Goal: Check status

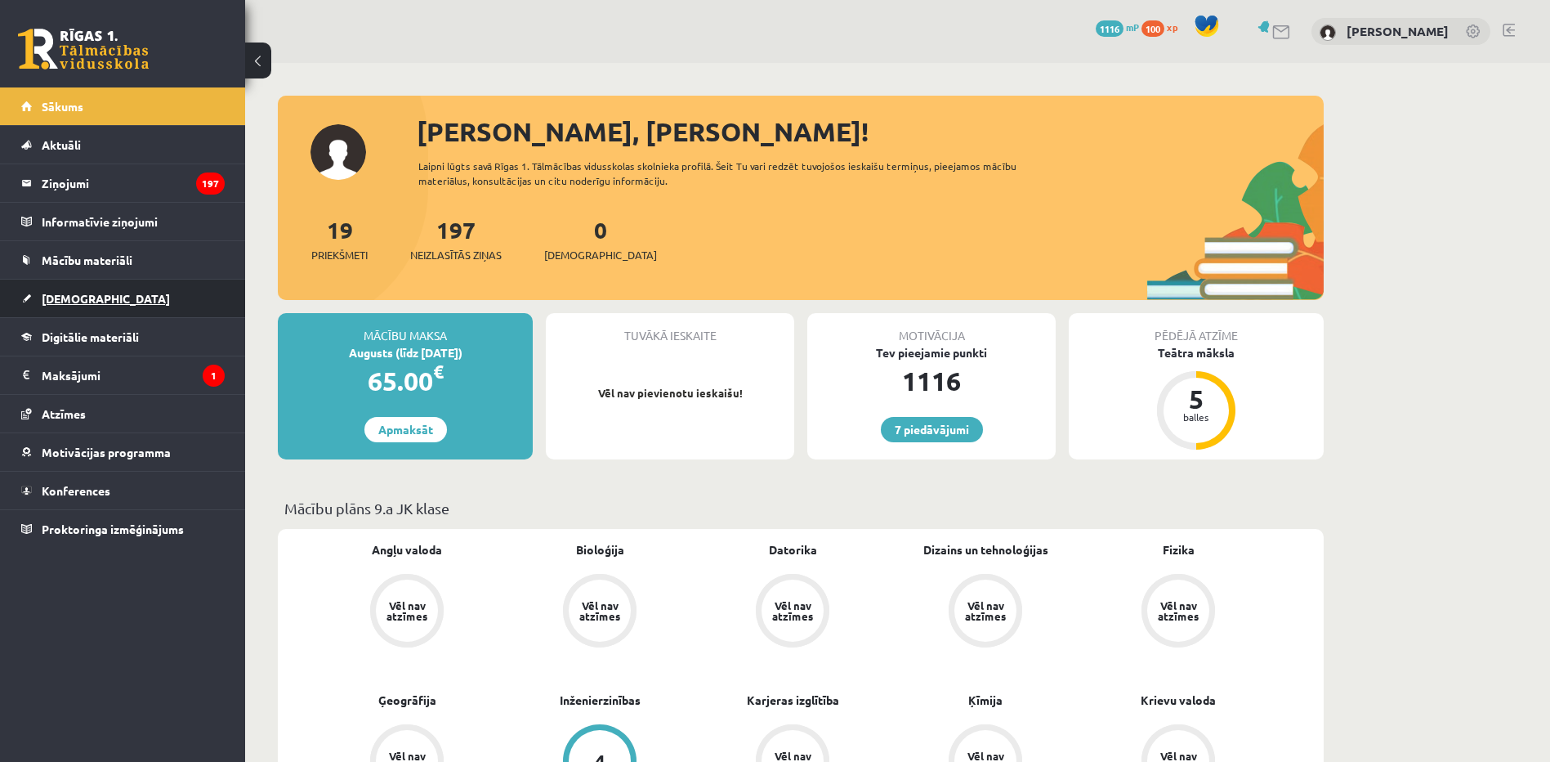
click at [142, 304] on link "[DEMOGRAPHIC_DATA]" at bounding box center [122, 298] width 203 height 38
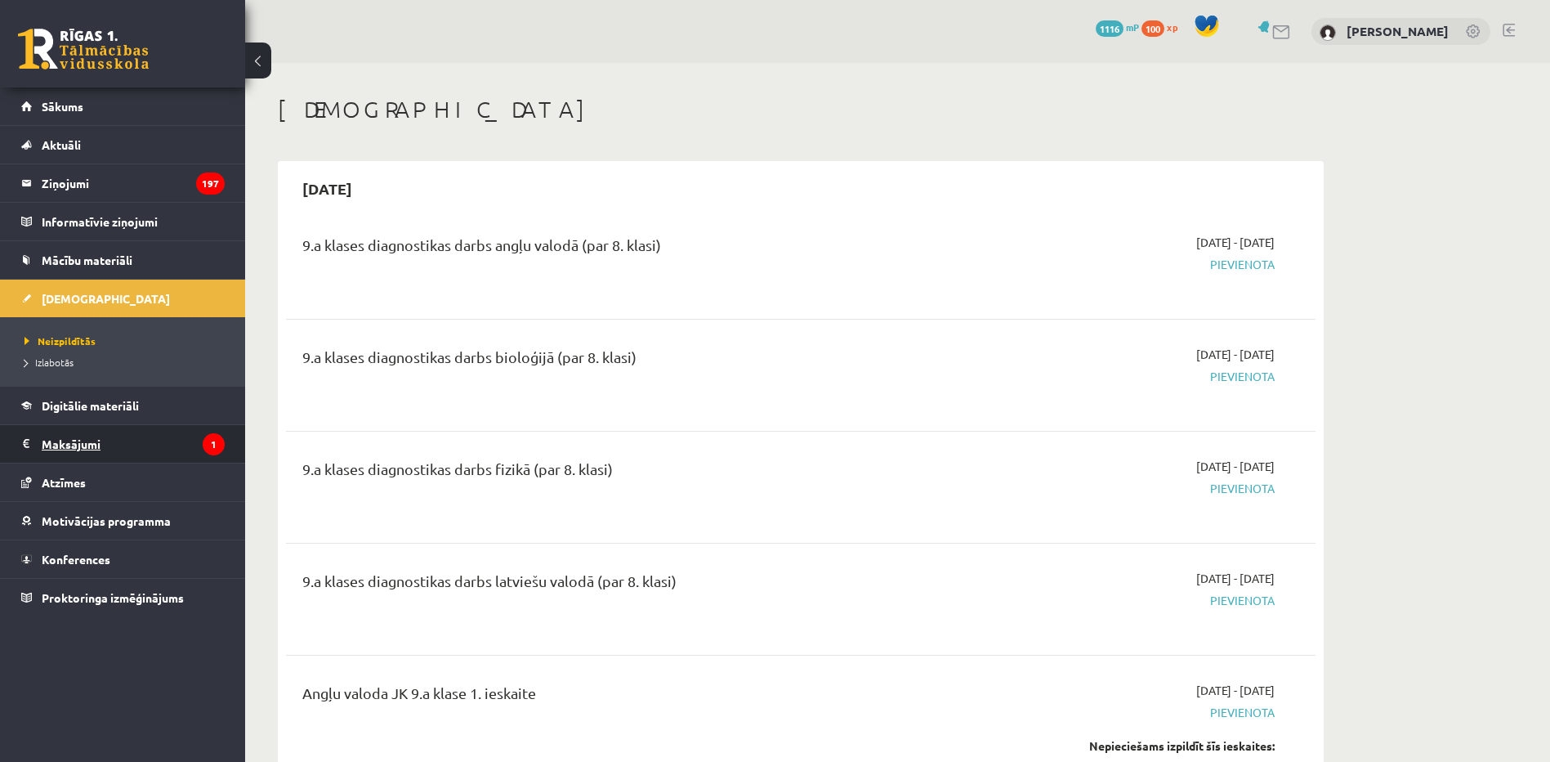
click at [168, 454] on legend "Maksājumi 1" at bounding box center [133, 444] width 183 height 38
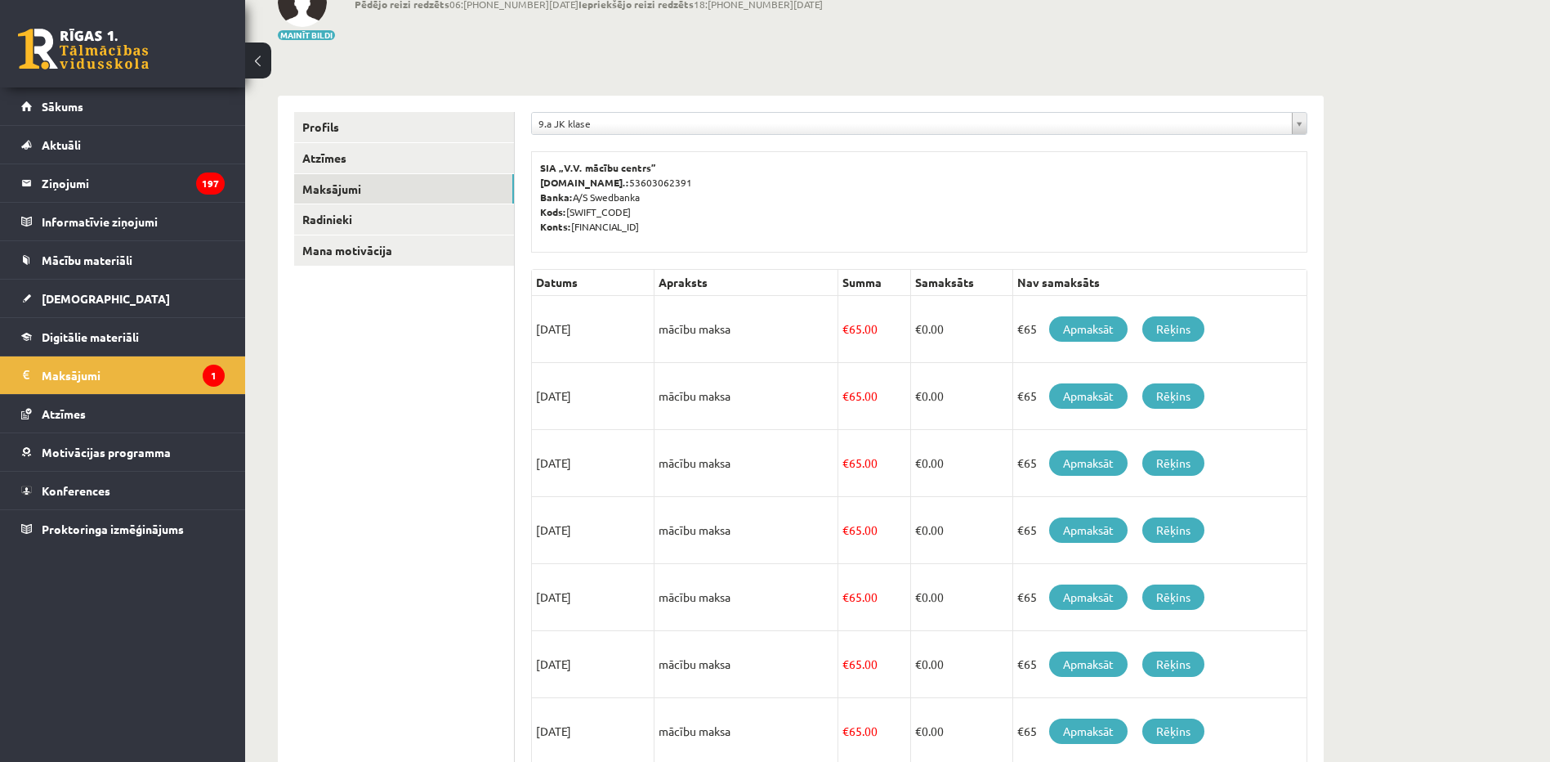
scroll to position [111, 0]
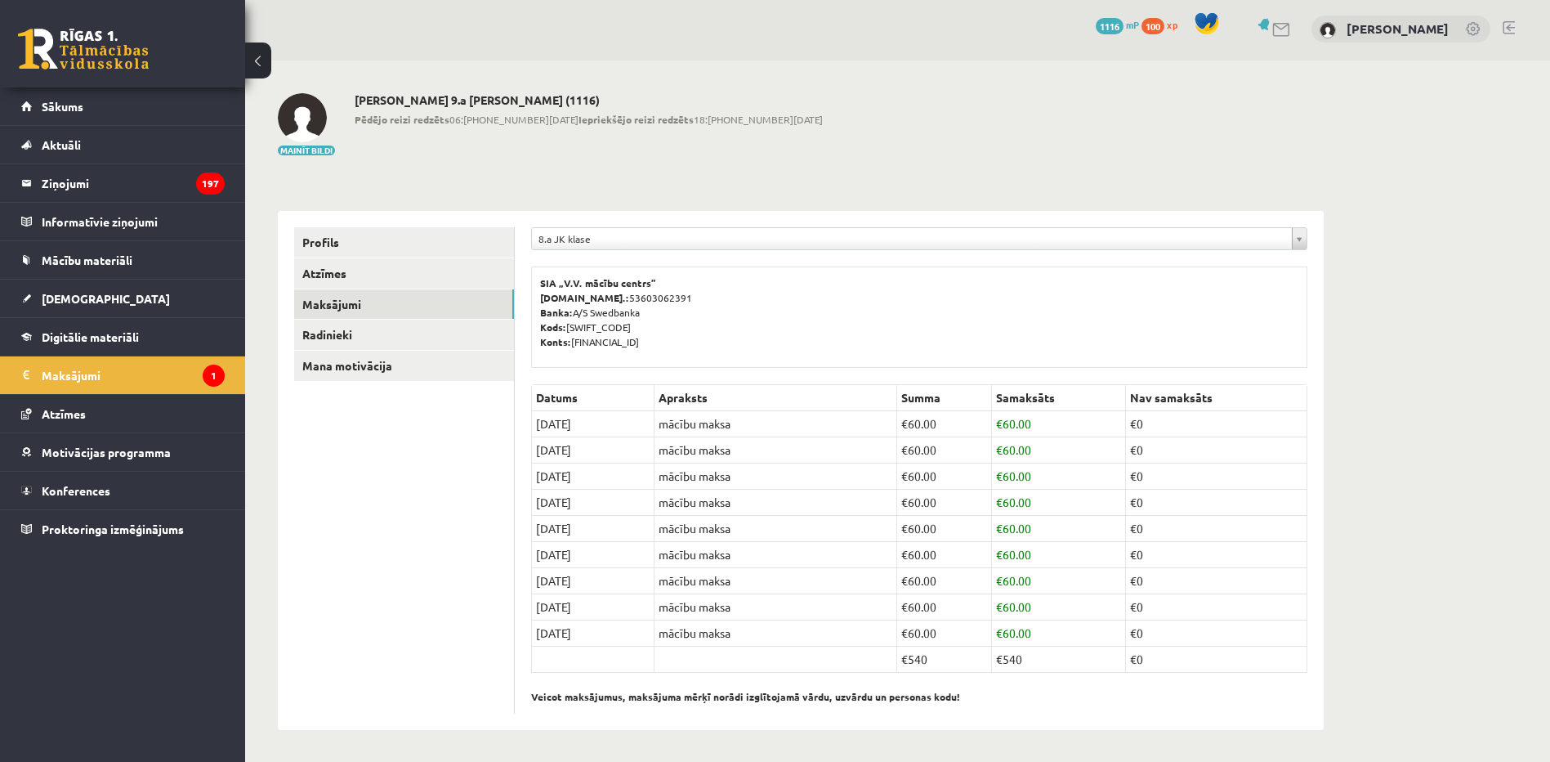
scroll to position [3, 0]
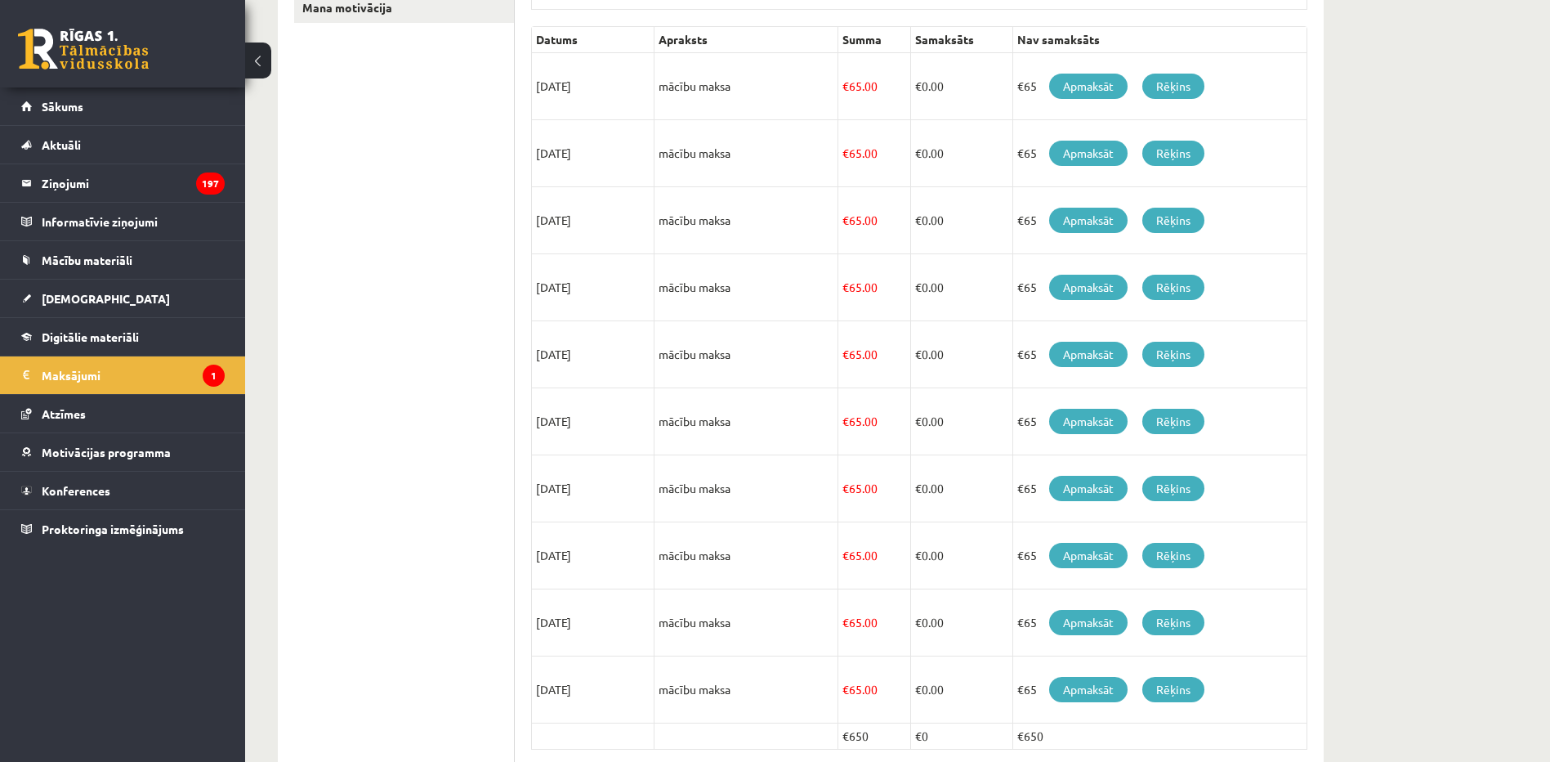
scroll to position [275, 0]
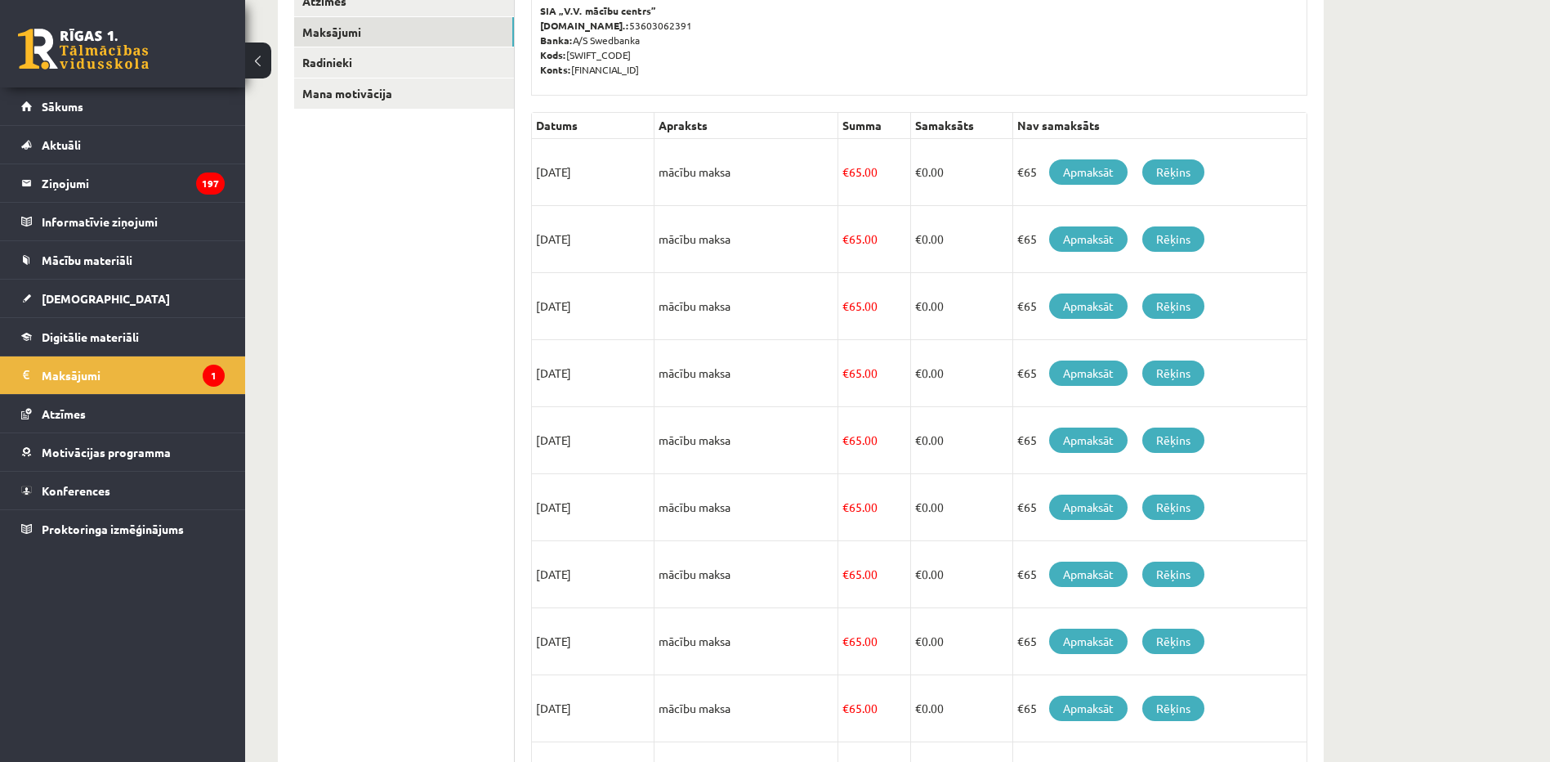
drag, startPoint x: 565, startPoint y: 168, endPoint x: 536, endPoint y: 170, distance: 28.6
click at [536, 170] on td "[DATE]" at bounding box center [593, 172] width 123 height 67
click at [536, 170] on td "15/08/2025" at bounding box center [593, 172] width 123 height 67
drag, startPoint x: 540, startPoint y: 170, endPoint x: 568, endPoint y: 170, distance: 27.8
click at [568, 170] on td "15/08/2025" at bounding box center [593, 172] width 123 height 67
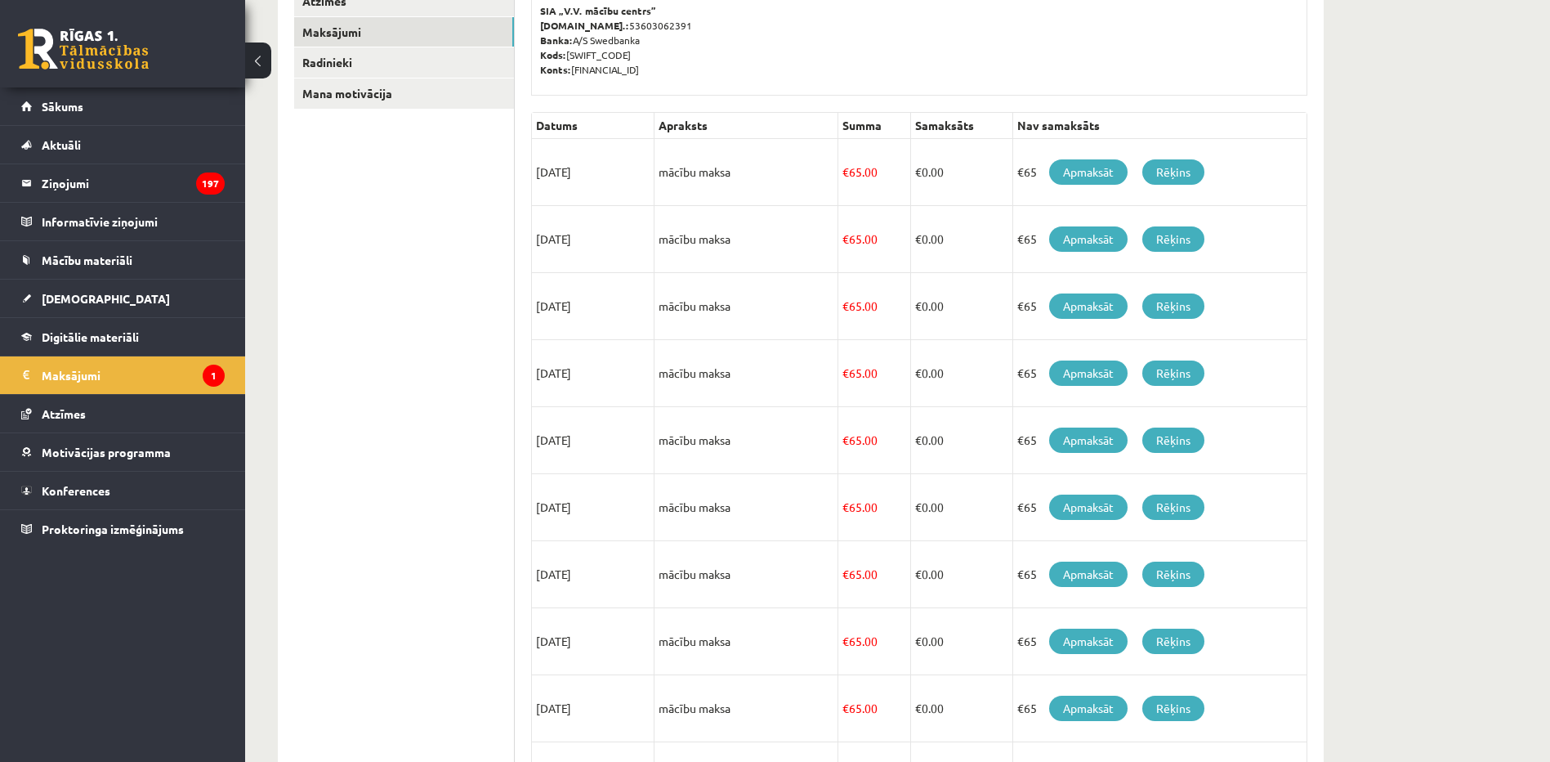
click at [568, 170] on td "15/08/2025" at bounding box center [593, 172] width 123 height 67
drag, startPoint x: 560, startPoint y: 171, endPoint x: 538, endPoint y: 172, distance: 21.3
click at [538, 172] on td "15/08/2025" at bounding box center [593, 172] width 123 height 67
click at [87, 308] on link "[DEMOGRAPHIC_DATA]" at bounding box center [122, 298] width 203 height 38
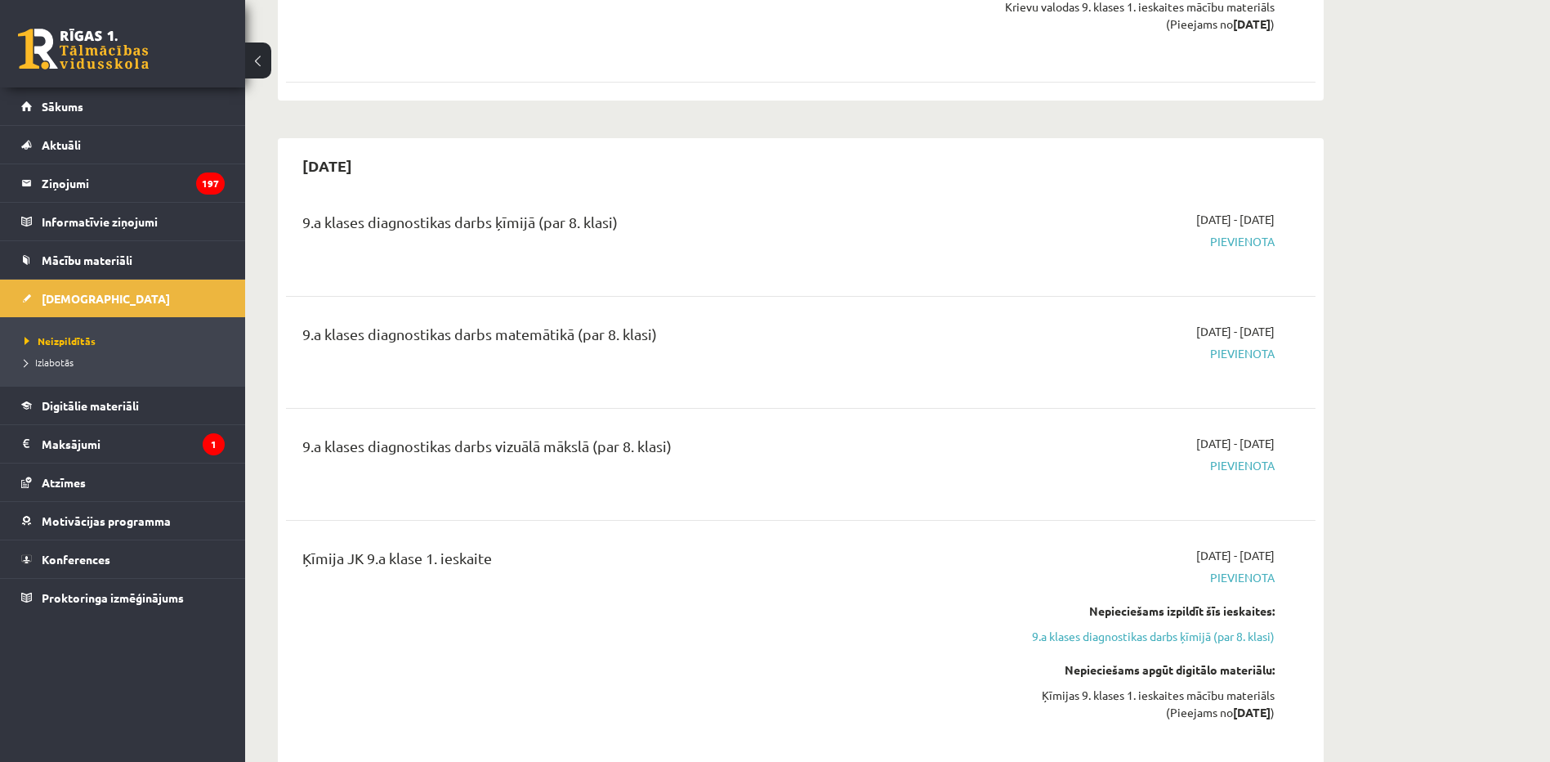
scroll to position [5148, 0]
